Goal: Complete application form

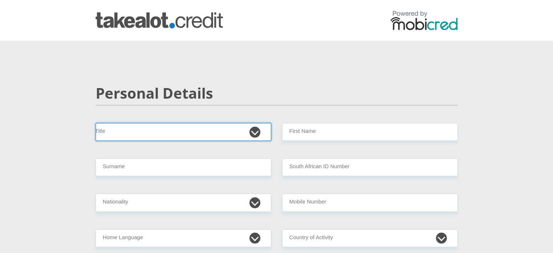
click at [187, 133] on select "Mr Ms Mrs Dr [PERSON_NAME]" at bounding box center [184, 132] width 176 height 18
select select "Mr"
click at [96, 123] on select "Mr Ms Mrs Dr [PERSON_NAME]" at bounding box center [184, 132] width 176 height 18
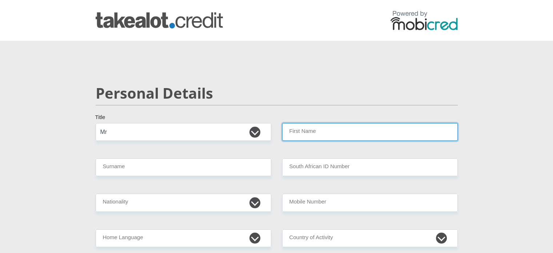
click at [298, 133] on input "First Name" at bounding box center [370, 132] width 176 height 18
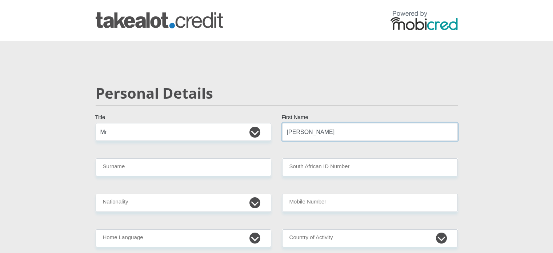
type input "[PERSON_NAME]"
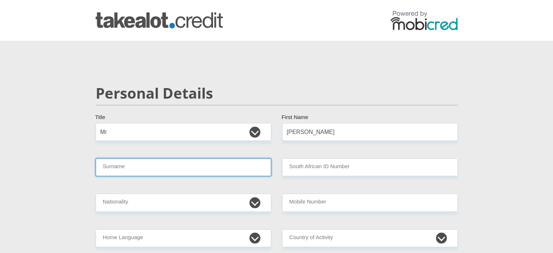
click at [121, 161] on input "Surname" at bounding box center [184, 167] width 176 height 18
type input "M"
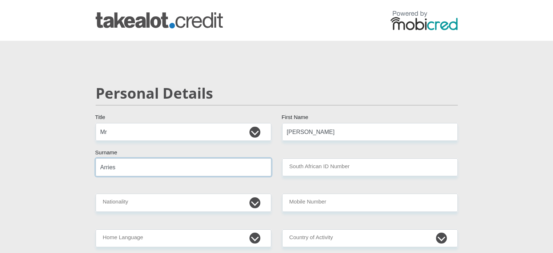
type input "Arries"
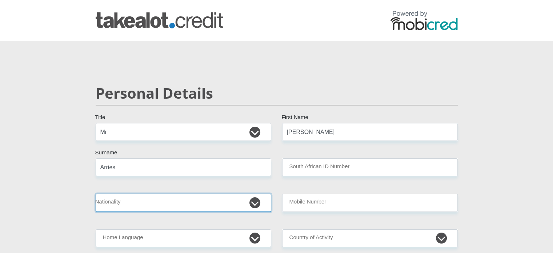
click at [126, 204] on select "[GEOGRAPHIC_DATA] [GEOGRAPHIC_DATA] [GEOGRAPHIC_DATA] [GEOGRAPHIC_DATA] [GEOGRA…" at bounding box center [184, 202] width 176 height 18
select select "ZAF"
click at [96, 193] on select "[GEOGRAPHIC_DATA] [GEOGRAPHIC_DATA] [GEOGRAPHIC_DATA] [GEOGRAPHIC_DATA] [GEOGRA…" at bounding box center [184, 202] width 176 height 18
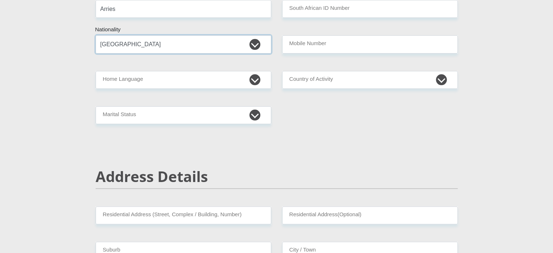
scroll to position [182, 0]
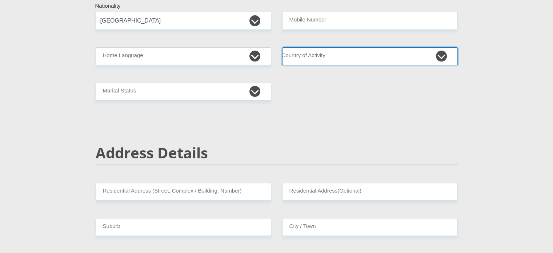
click at [352, 53] on select "[GEOGRAPHIC_DATA] [GEOGRAPHIC_DATA] [GEOGRAPHIC_DATA] [GEOGRAPHIC_DATA] [GEOGRA…" at bounding box center [370, 56] width 176 height 18
select select "ZAF"
click at [282, 47] on select "[GEOGRAPHIC_DATA] [GEOGRAPHIC_DATA] [GEOGRAPHIC_DATA] [GEOGRAPHIC_DATA] [GEOGRA…" at bounding box center [370, 56] width 176 height 18
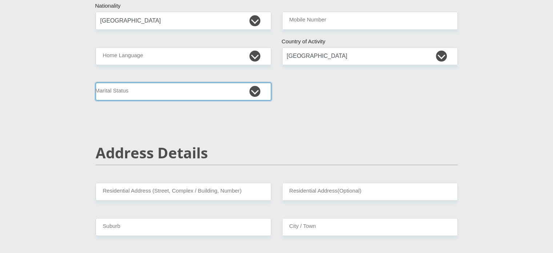
click at [162, 92] on select "Married ANC Single Divorced Widowed Married COP or Customary Law" at bounding box center [184, 91] width 176 height 18
select select "1"
click at [96, 82] on select "Married ANC Single Divorced Widowed Married COP or Customary Law" at bounding box center [184, 91] width 176 height 18
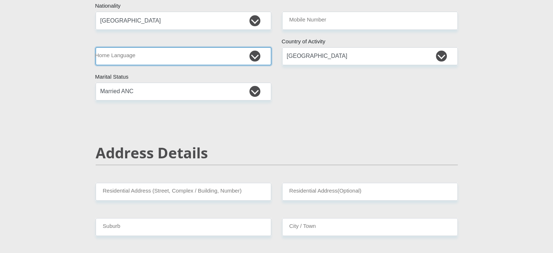
click at [150, 53] on select "Afrikaans English Sepedi South Ndebele Southern Sotho Swati Tsonga Tswana Venda…" at bounding box center [184, 56] width 176 height 18
select select "afr"
click at [96, 47] on select "Afrikaans English Sepedi South Ndebele Southern Sotho Swati Tsonga Tswana Venda…" at bounding box center [184, 56] width 176 height 18
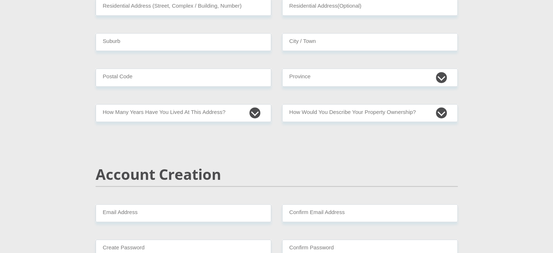
scroll to position [472, 0]
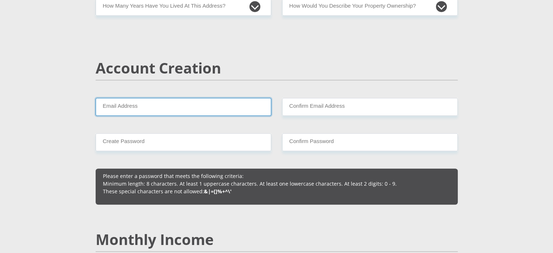
click at [164, 105] on input "Email Address" at bounding box center [184, 107] width 176 height 18
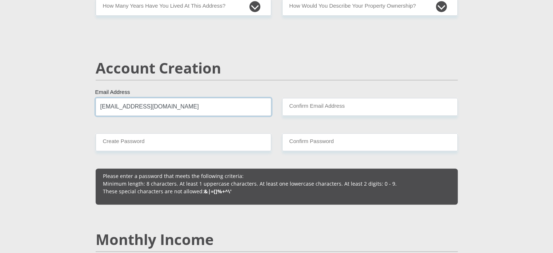
type input "[EMAIL_ADDRESS][DOMAIN_NAME]"
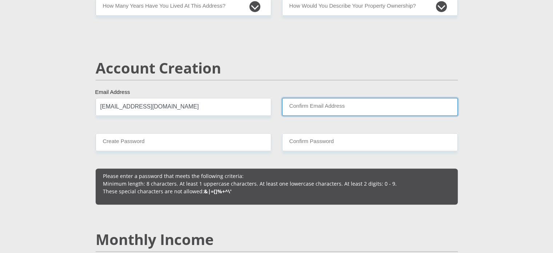
click at [320, 108] on input "Confirm Email Address" at bounding box center [370, 107] width 176 height 18
type input "b"
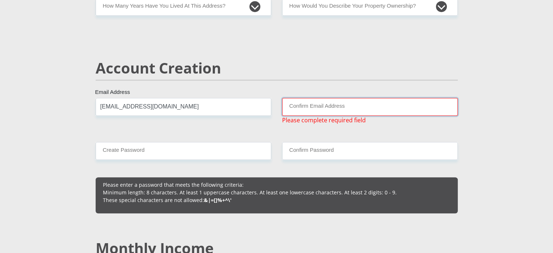
type input "n"
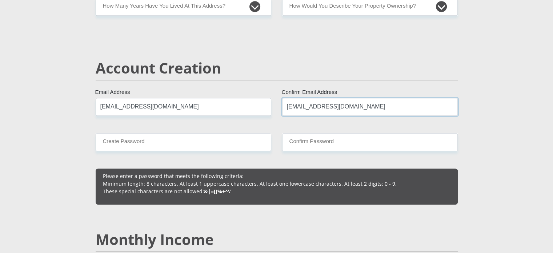
type input "[EMAIL_ADDRESS][DOMAIN_NAME]"
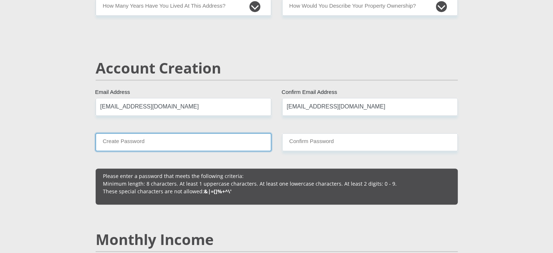
click at [112, 142] on input "Create Password" at bounding box center [184, 142] width 176 height 18
type input "R"
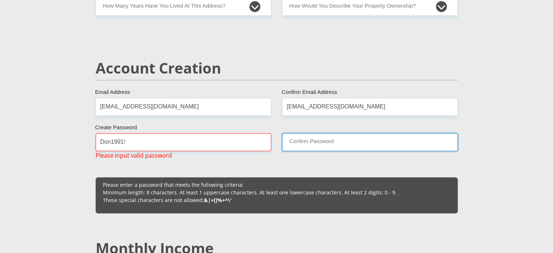
click at [289, 143] on input "Confirm Password" at bounding box center [370, 142] width 176 height 18
click at [299, 142] on input "Confirm Password" at bounding box center [370, 142] width 176 height 18
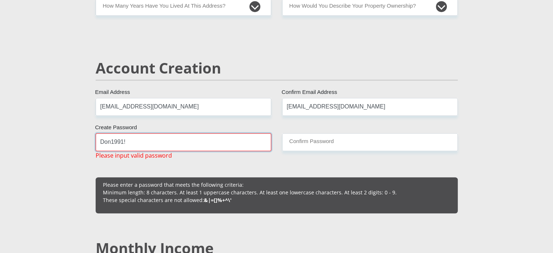
click at [151, 140] on input "Don1991!" at bounding box center [184, 142] width 176 height 18
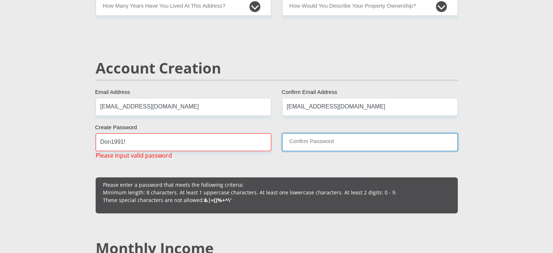
click at [294, 141] on input "Confirm Password" at bounding box center [370, 142] width 176 height 18
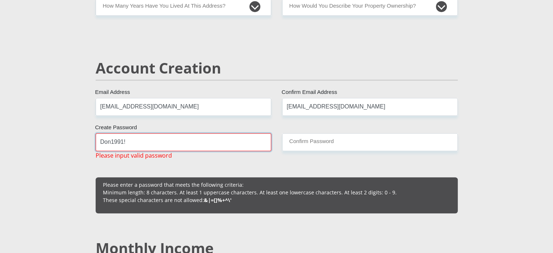
drag, startPoint x: 111, startPoint y: 141, endPoint x: 112, endPoint y: 145, distance: 3.8
click at [110, 142] on input "Don1991!" at bounding box center [184, 142] width 176 height 18
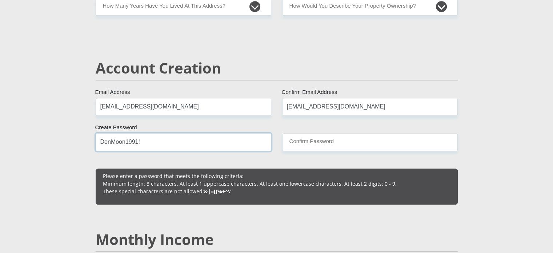
type input "DonMoon1991!"
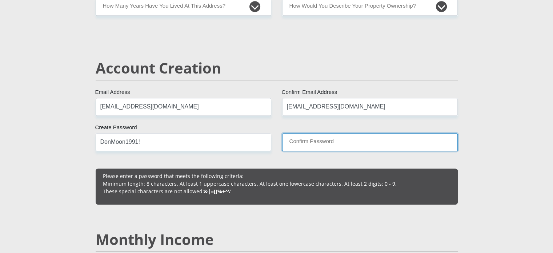
click at [302, 141] on input "Confirm Password" at bounding box center [370, 142] width 176 height 18
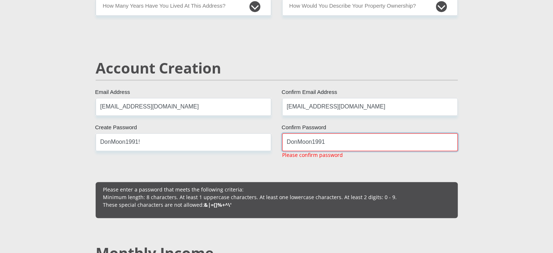
type input "DonMoon1991!"
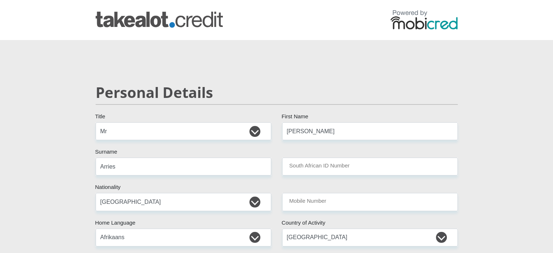
scroll to position [0, 0]
